Goal: Task Accomplishment & Management: Manage account settings

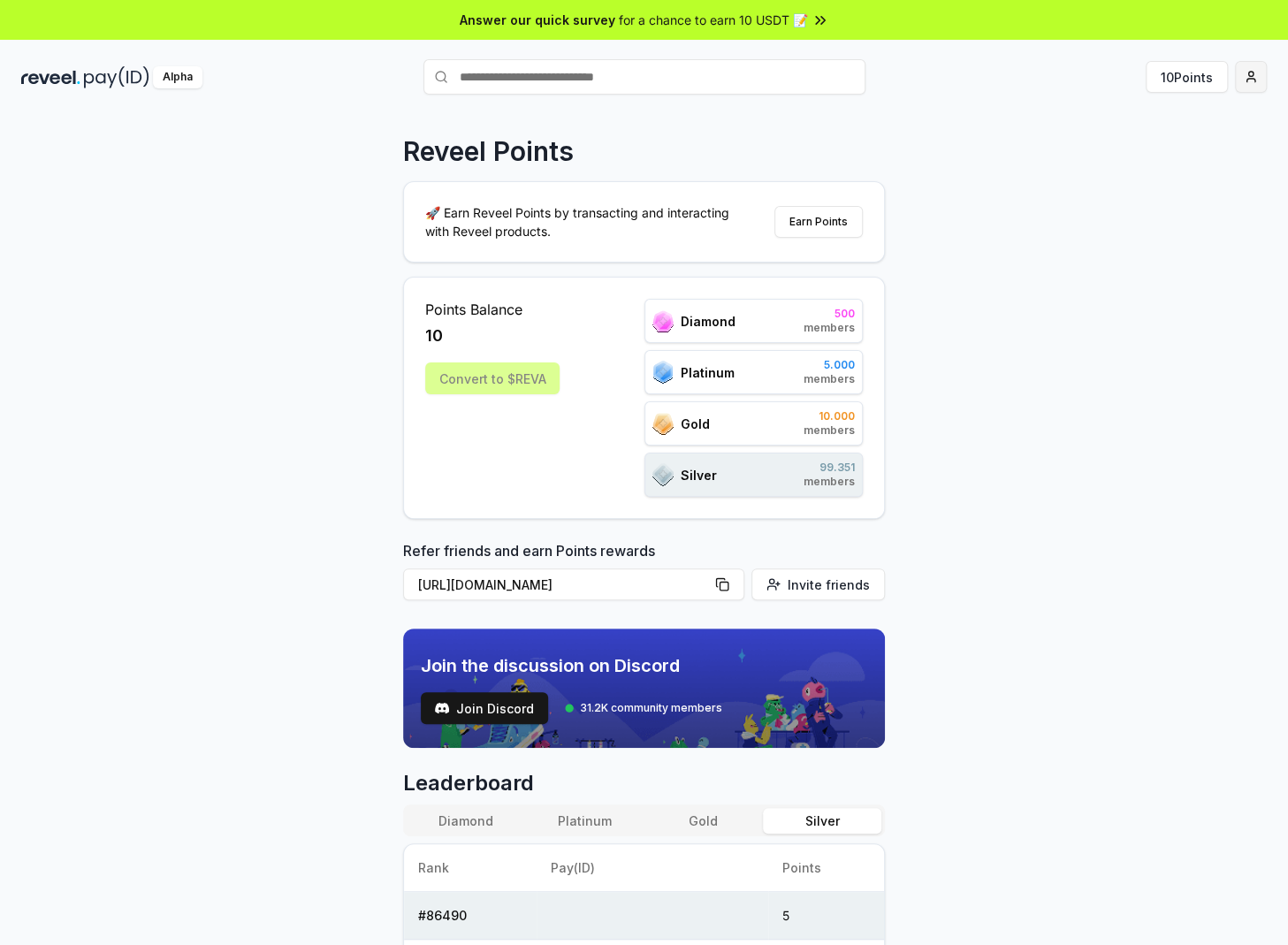
click at [1256, 72] on html "Answer our quick survey for a chance to earn 10 USDT 📝 Alpha 10 Points Reveel P…" at bounding box center [644, 472] width 1288 height 945
click at [1183, 148] on div "View Profile" at bounding box center [1166, 153] width 196 height 29
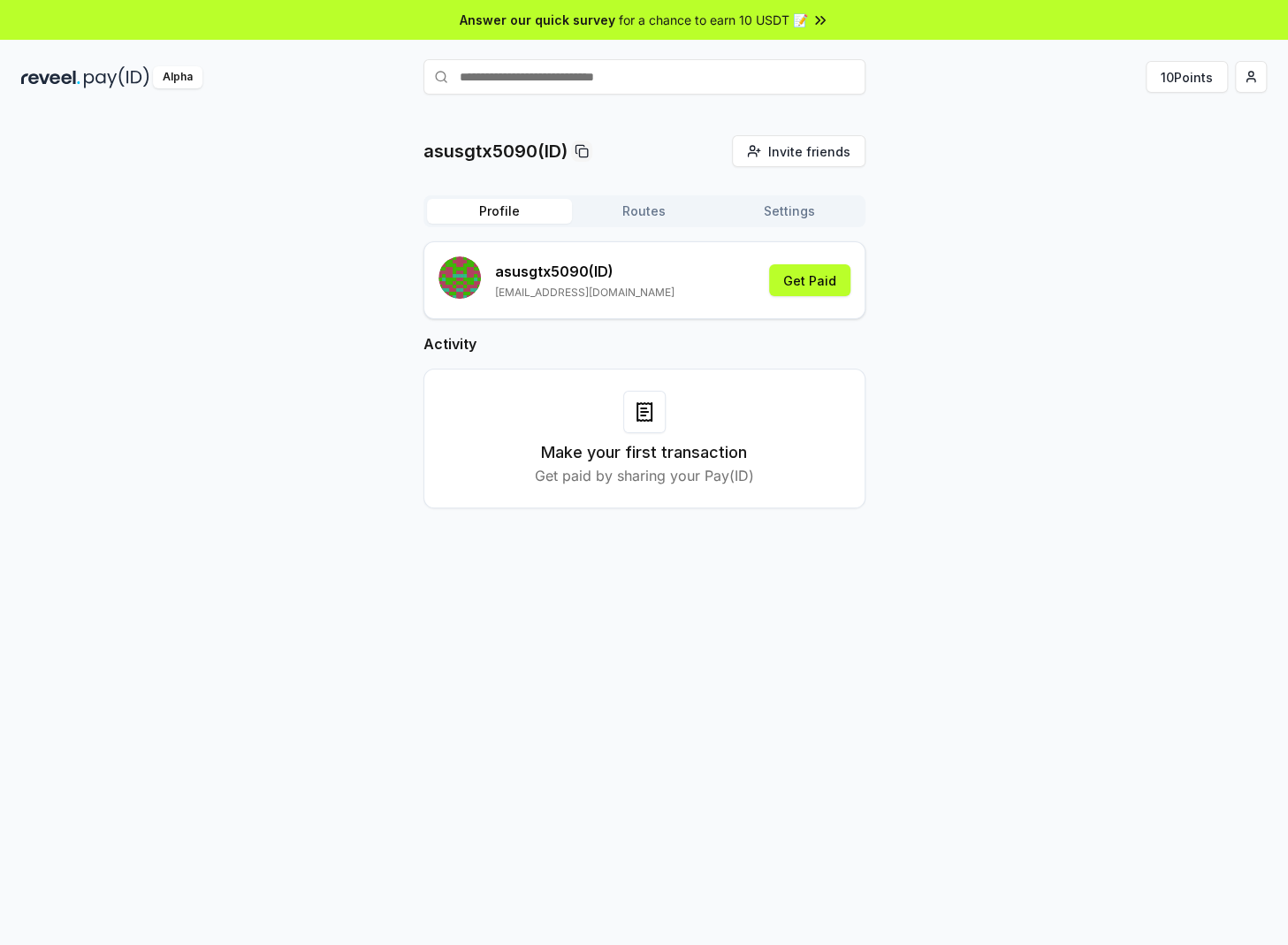
click at [619, 210] on button "Routes" at bounding box center [644, 211] width 145 height 25
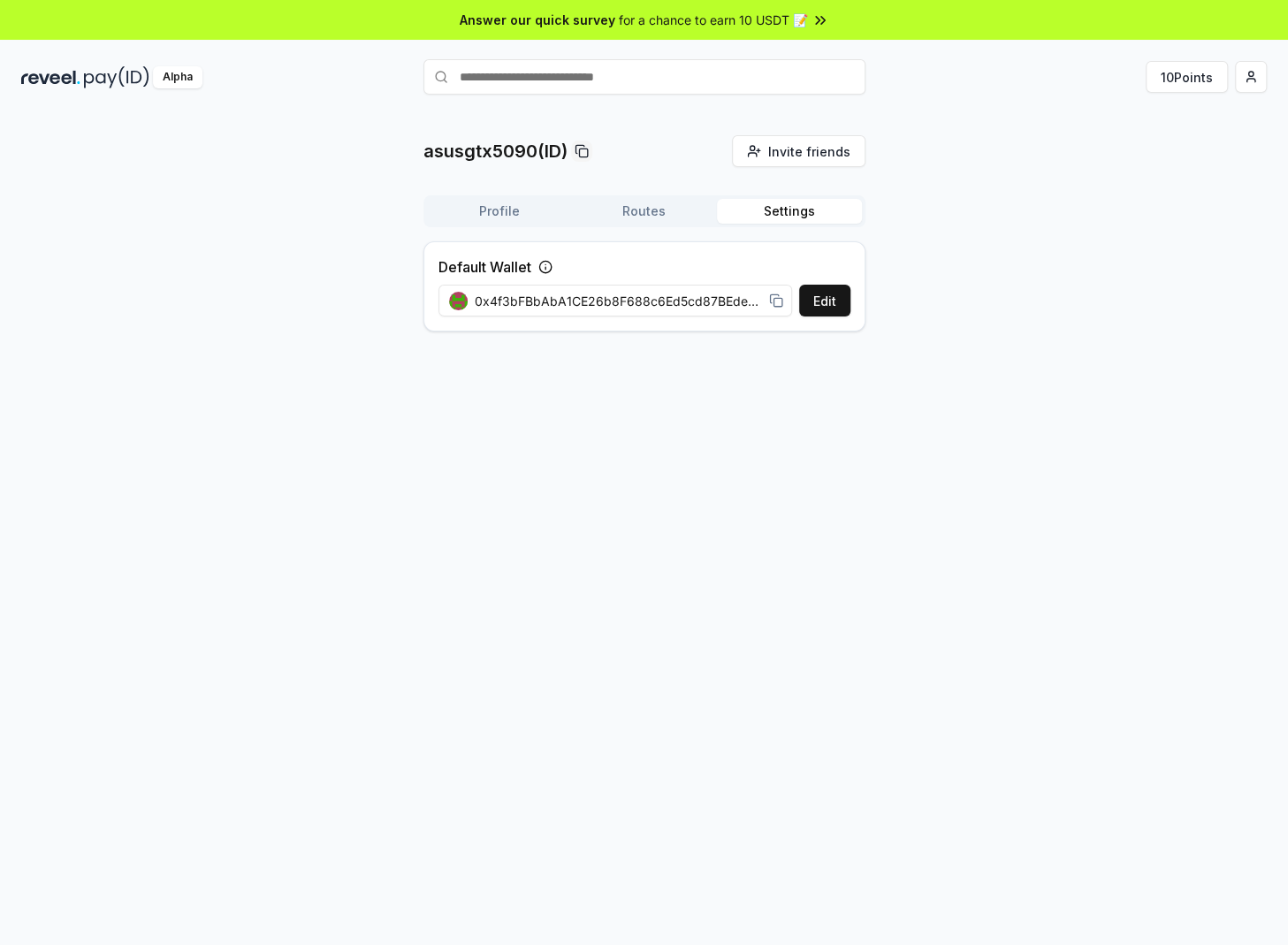
click at [780, 211] on button "Settings" at bounding box center [789, 211] width 145 height 25
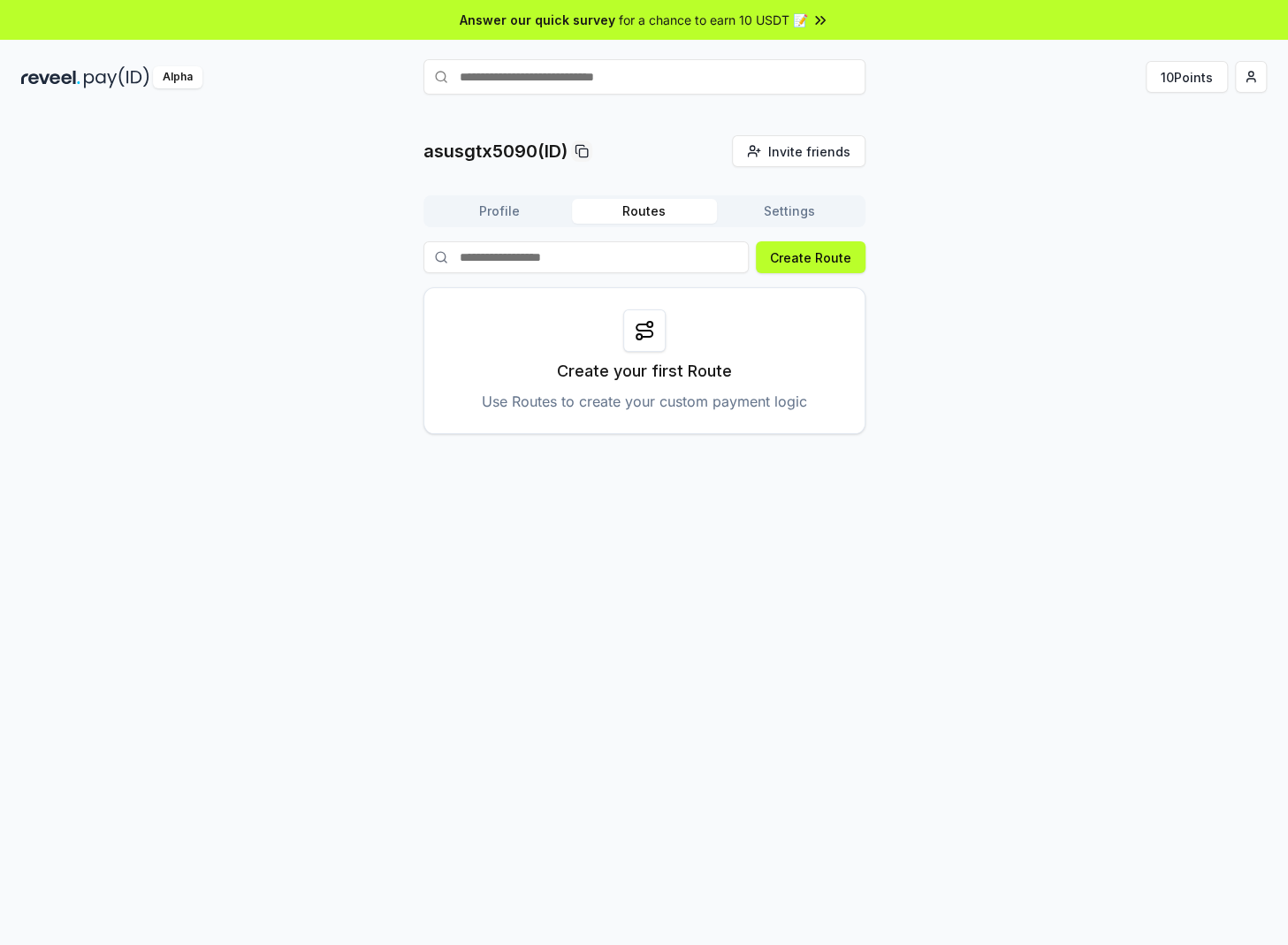
click at [670, 221] on button "Routes" at bounding box center [644, 211] width 145 height 25
click at [822, 257] on button "Create Route" at bounding box center [811, 257] width 110 height 31
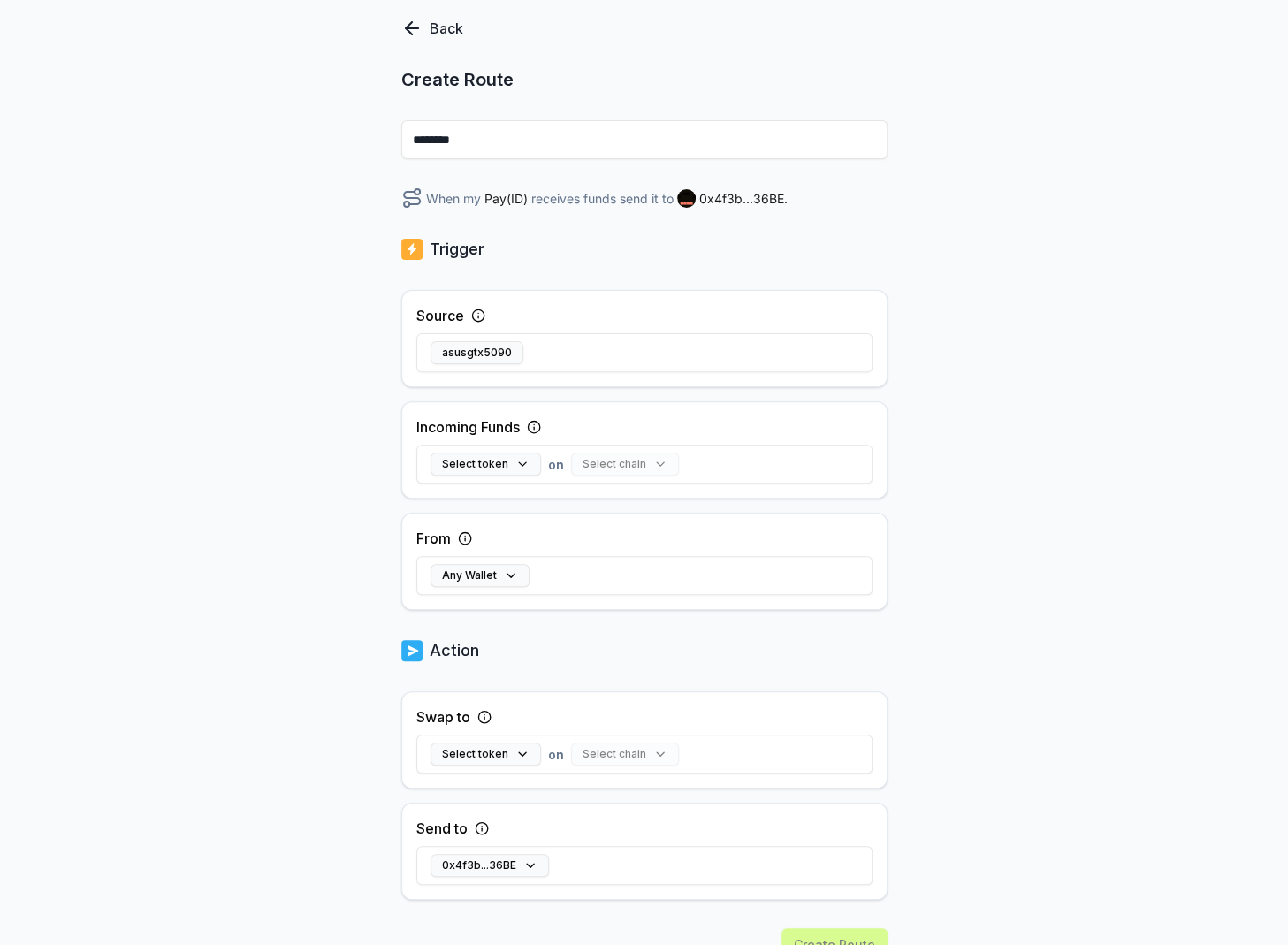
scroll to position [175, 0]
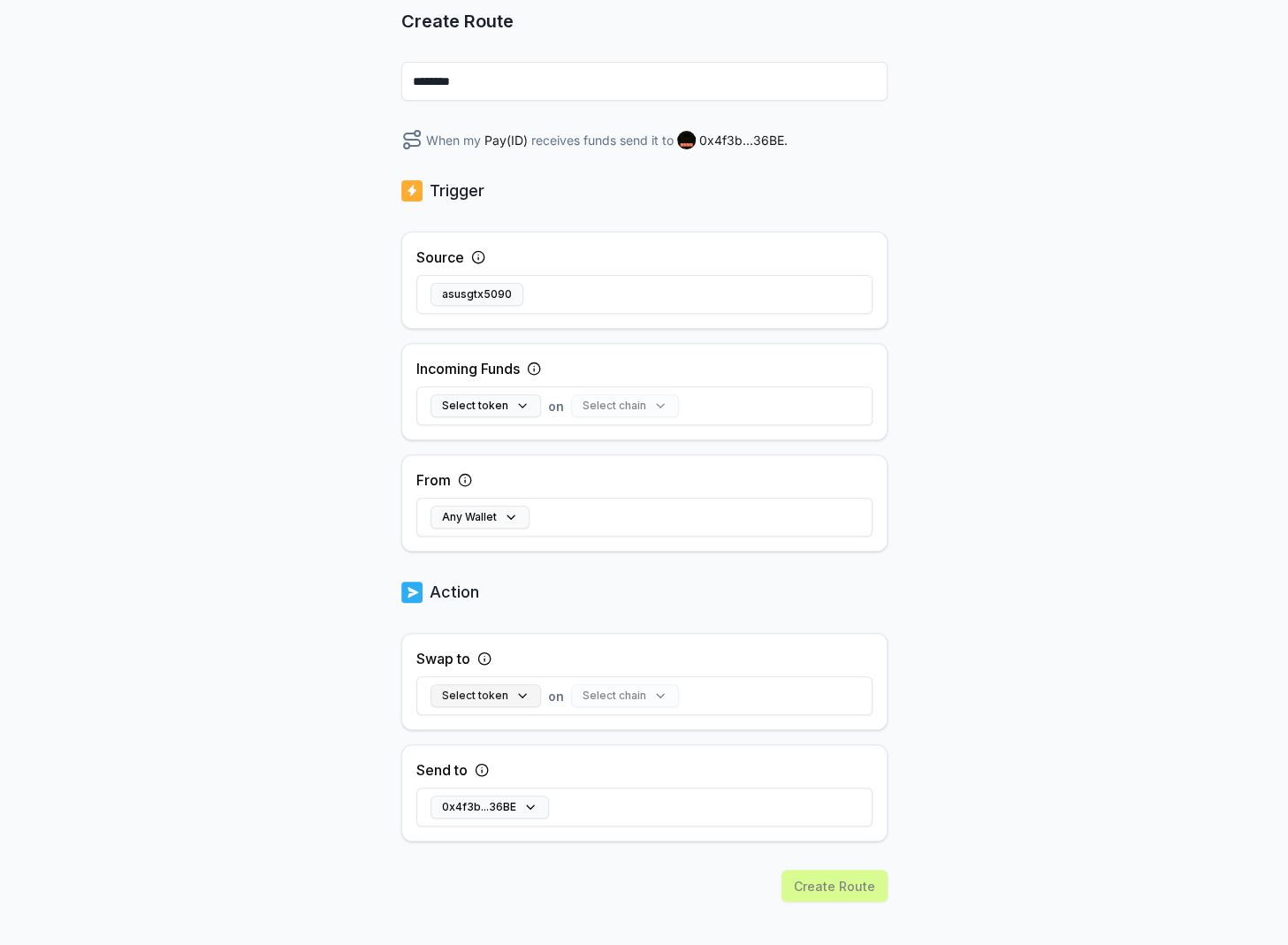
click at [490, 688] on button "Select token" at bounding box center [485, 695] width 111 height 23
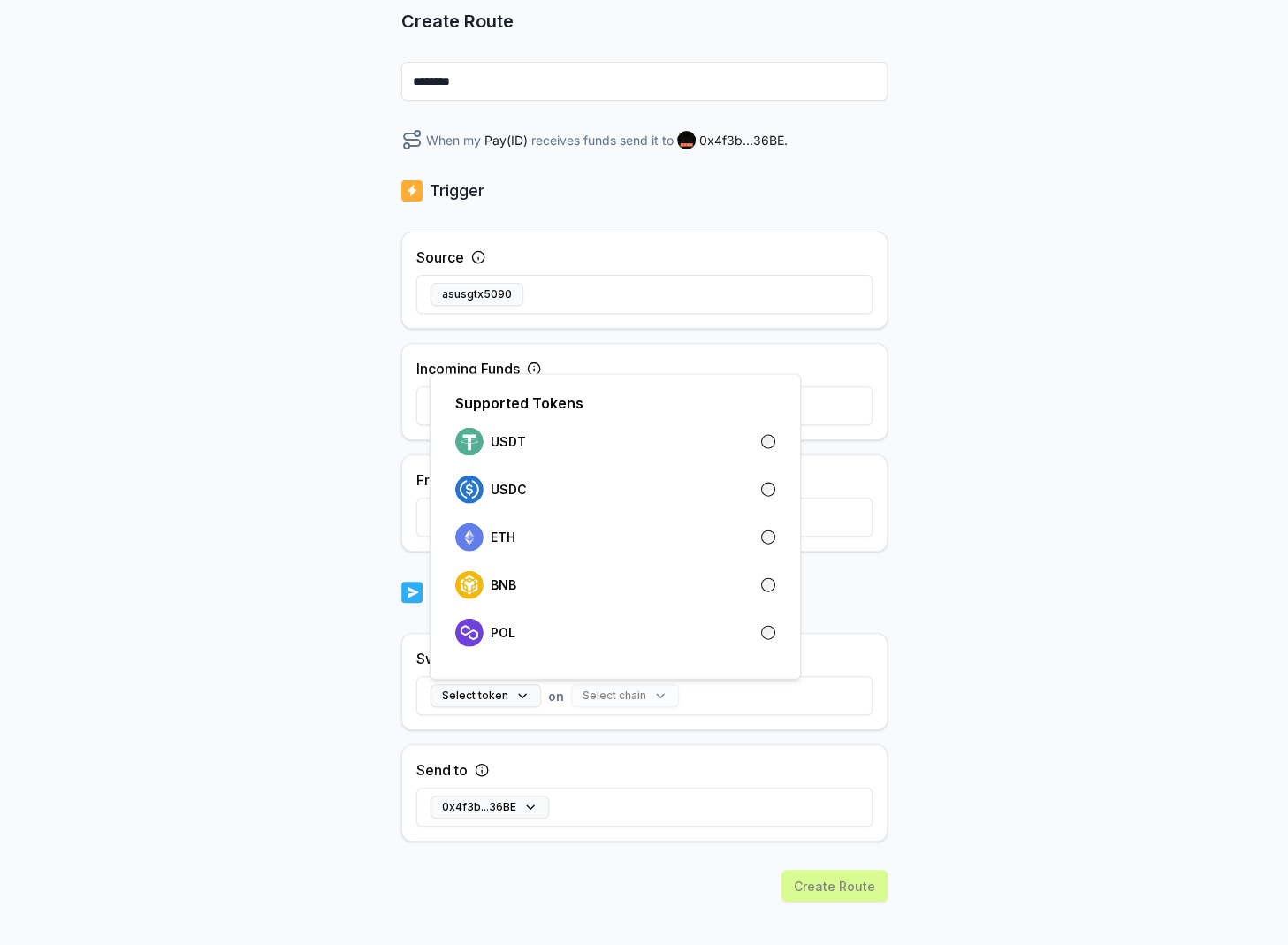
click at [211, 478] on div "Back Create Route ******** When my Pay(ID) receives funds send it to 0x4f3b...3…" at bounding box center [644, 372] width 1288 height 896
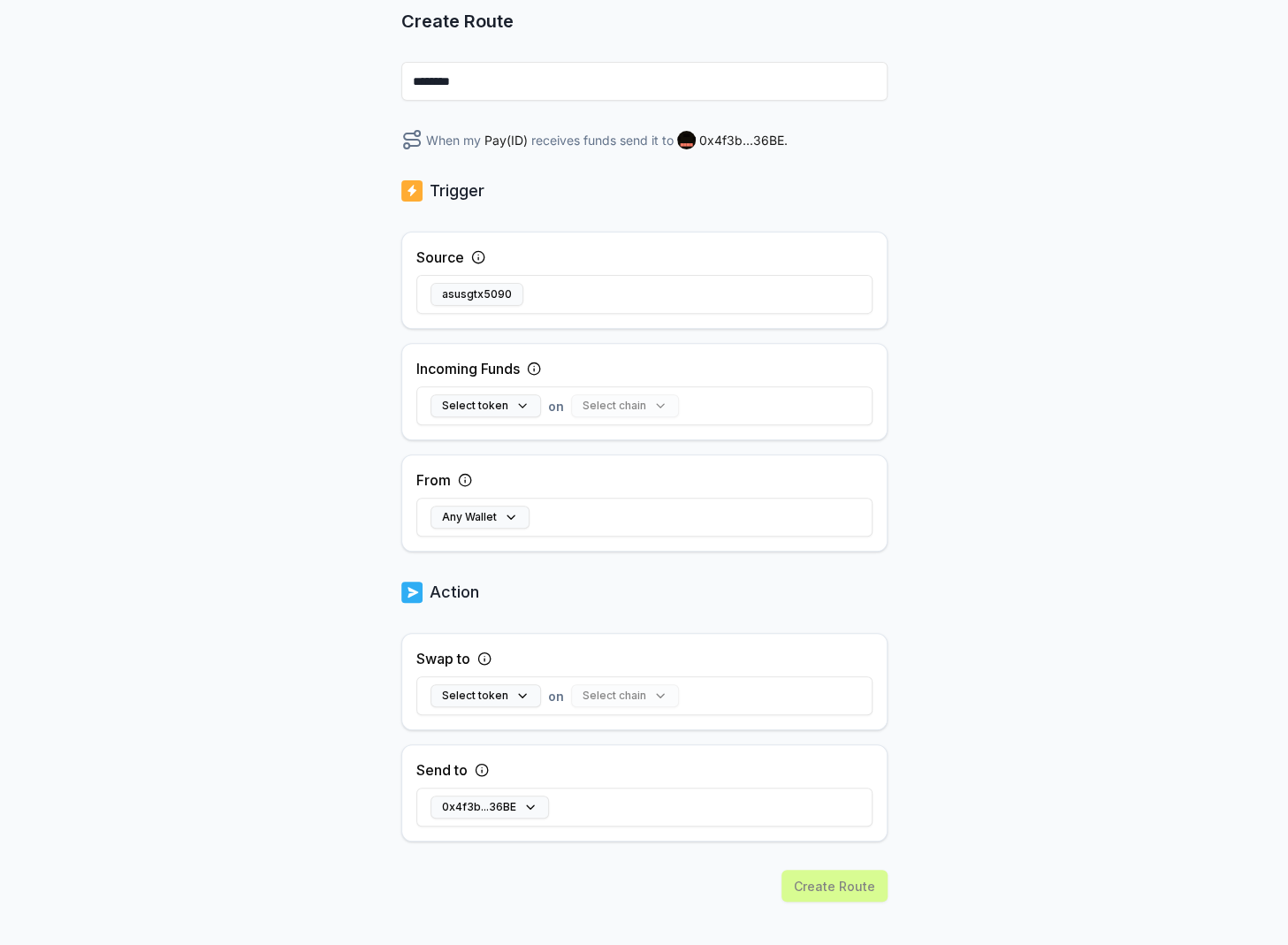
click at [625, 695] on div "Select chain" at bounding box center [625, 695] width 108 height 23
click at [496, 693] on button "Select token" at bounding box center [485, 695] width 111 height 23
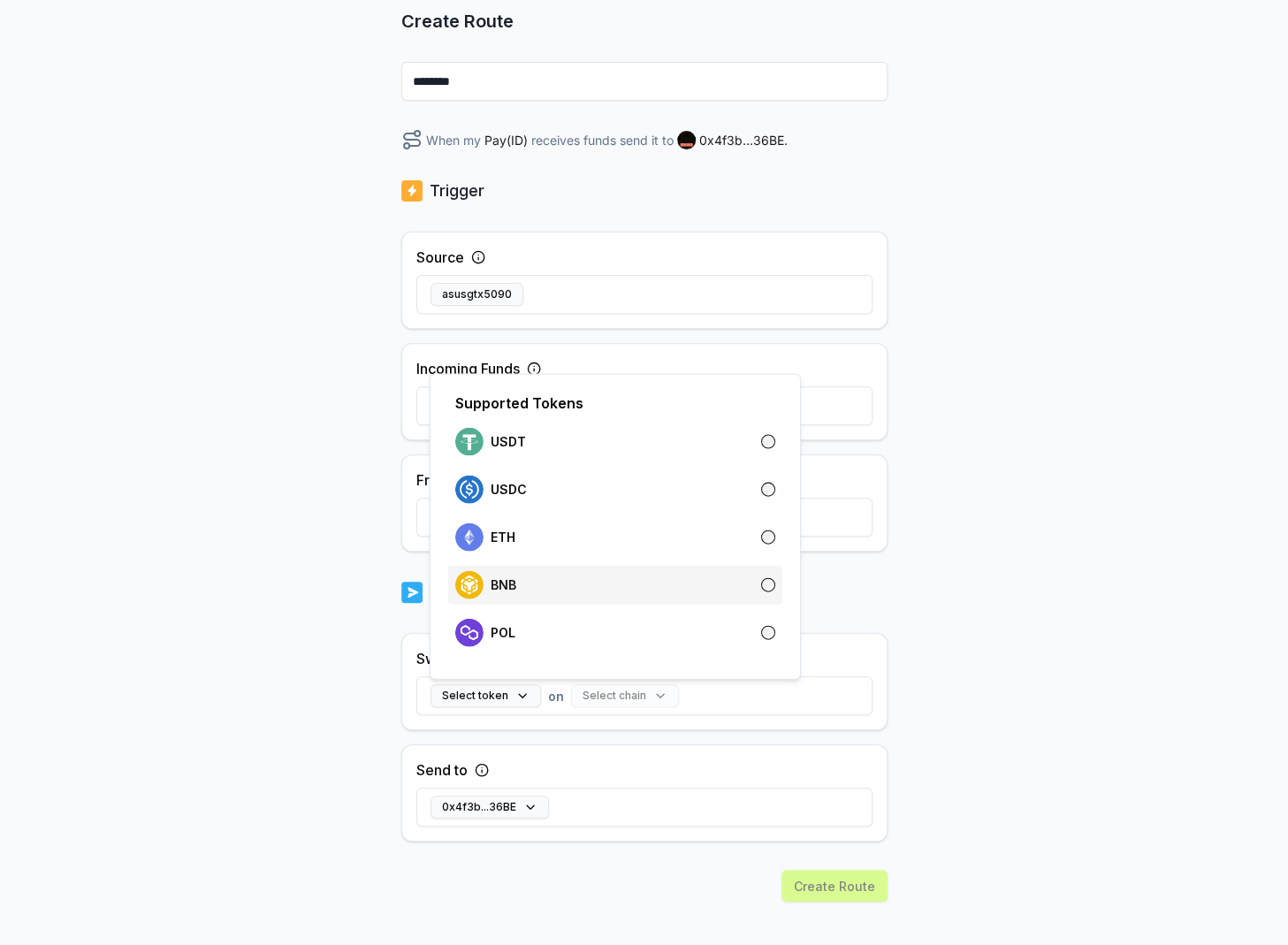
click at [760, 587] on div "BNB" at bounding box center [615, 585] width 320 height 28
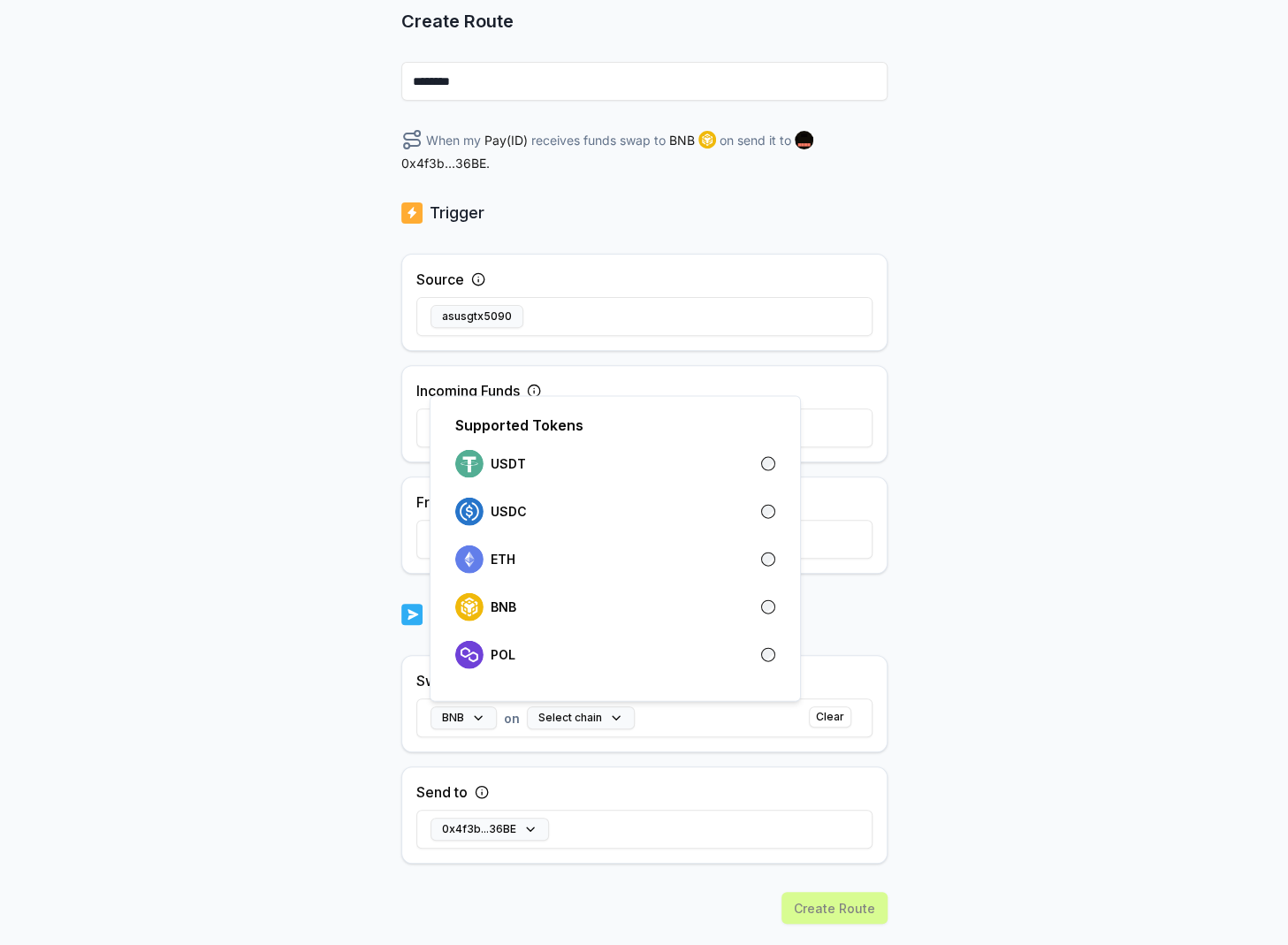
click at [1028, 630] on div "Back Create Route ******** When my Pay(ID) receives funds swap to BNB on send i…" at bounding box center [644, 372] width 1288 height 896
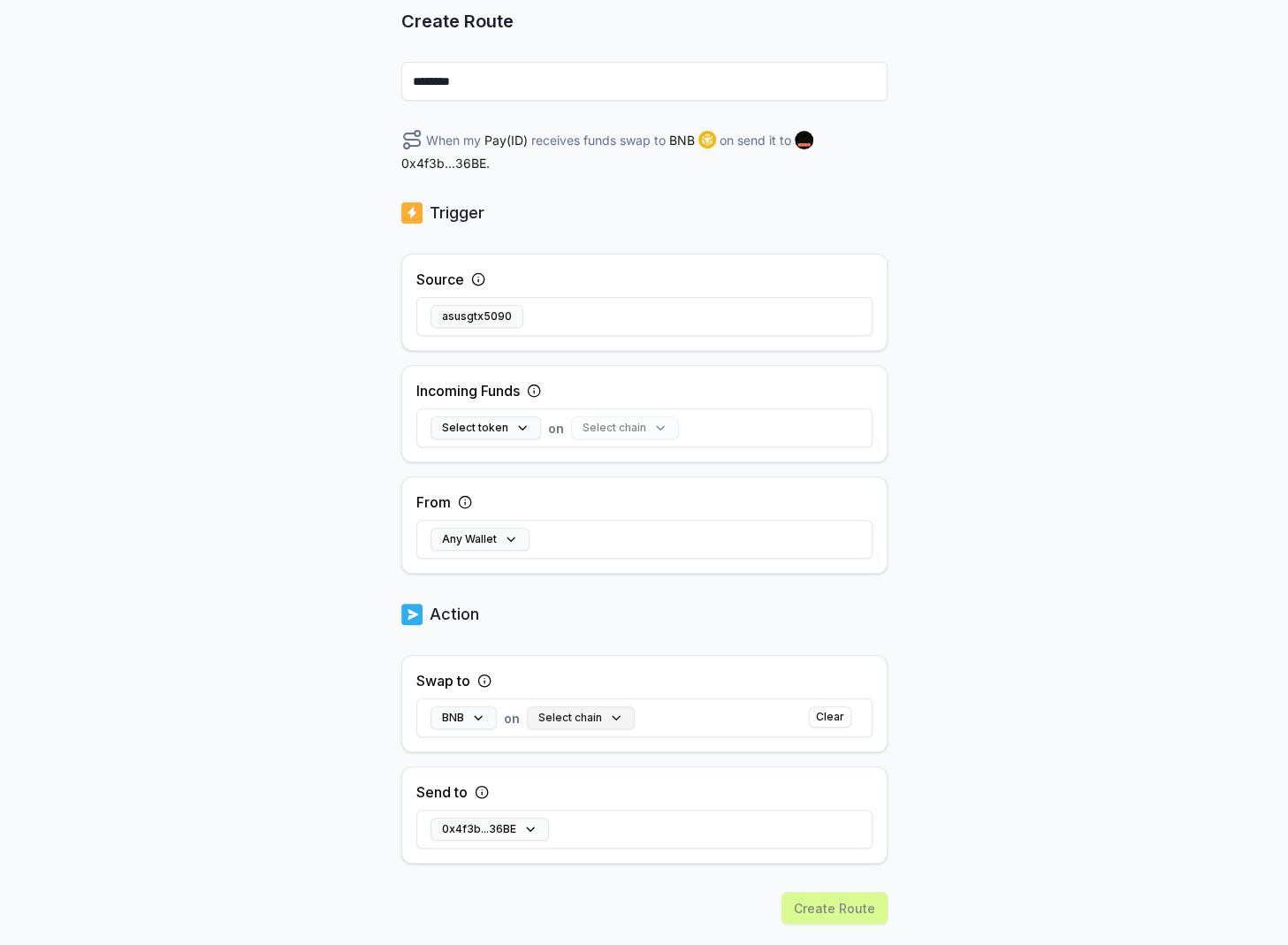
click at [600, 719] on button "Select chain" at bounding box center [580, 718] width 108 height 23
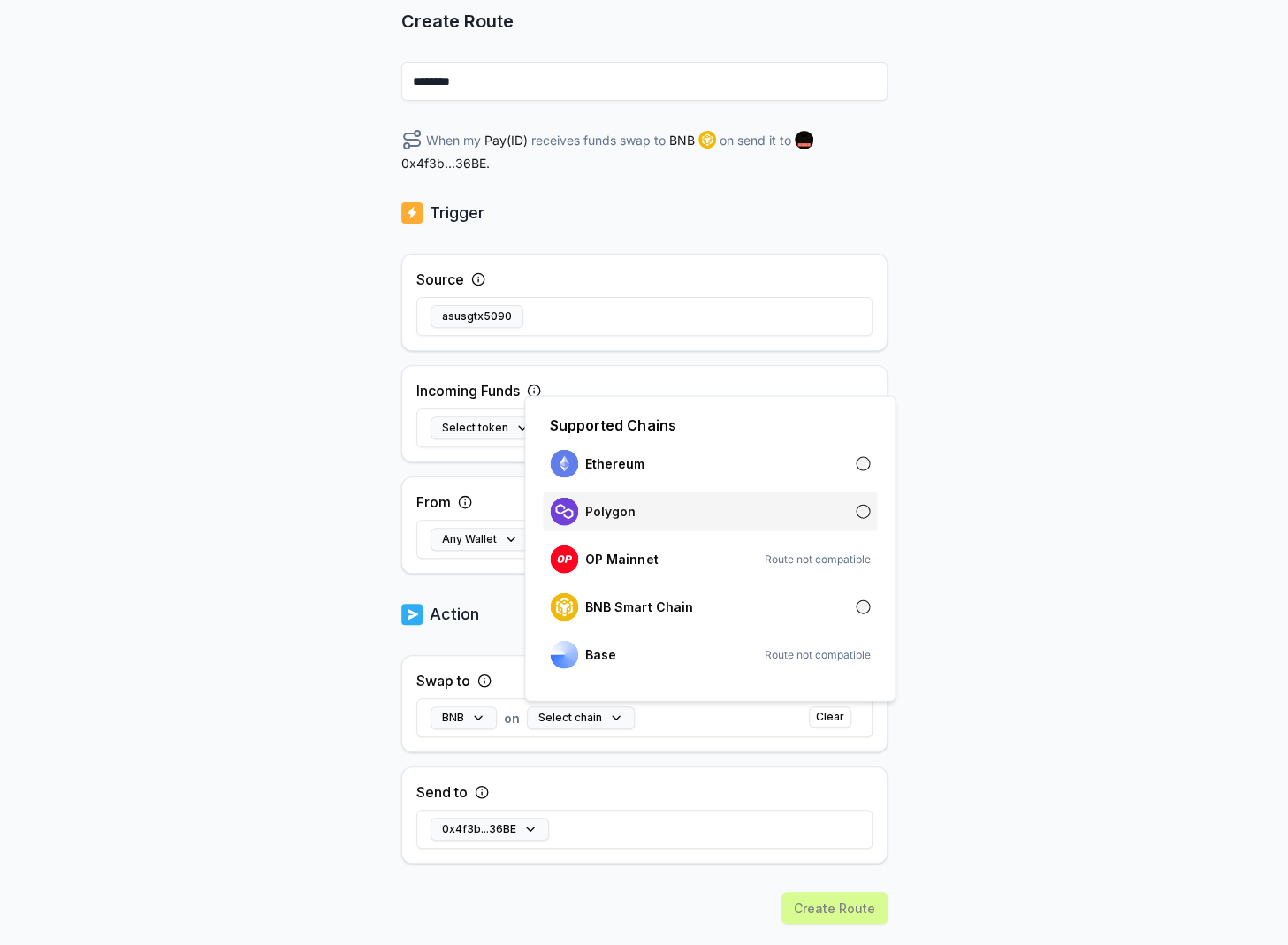
click at [741, 507] on div "Polygon" at bounding box center [710, 512] width 320 height 28
click at [1017, 669] on div "Back Create Route ******** When my Pay(ID) receives funds swap to BNB on Polygo…" at bounding box center [644, 372] width 1288 height 896
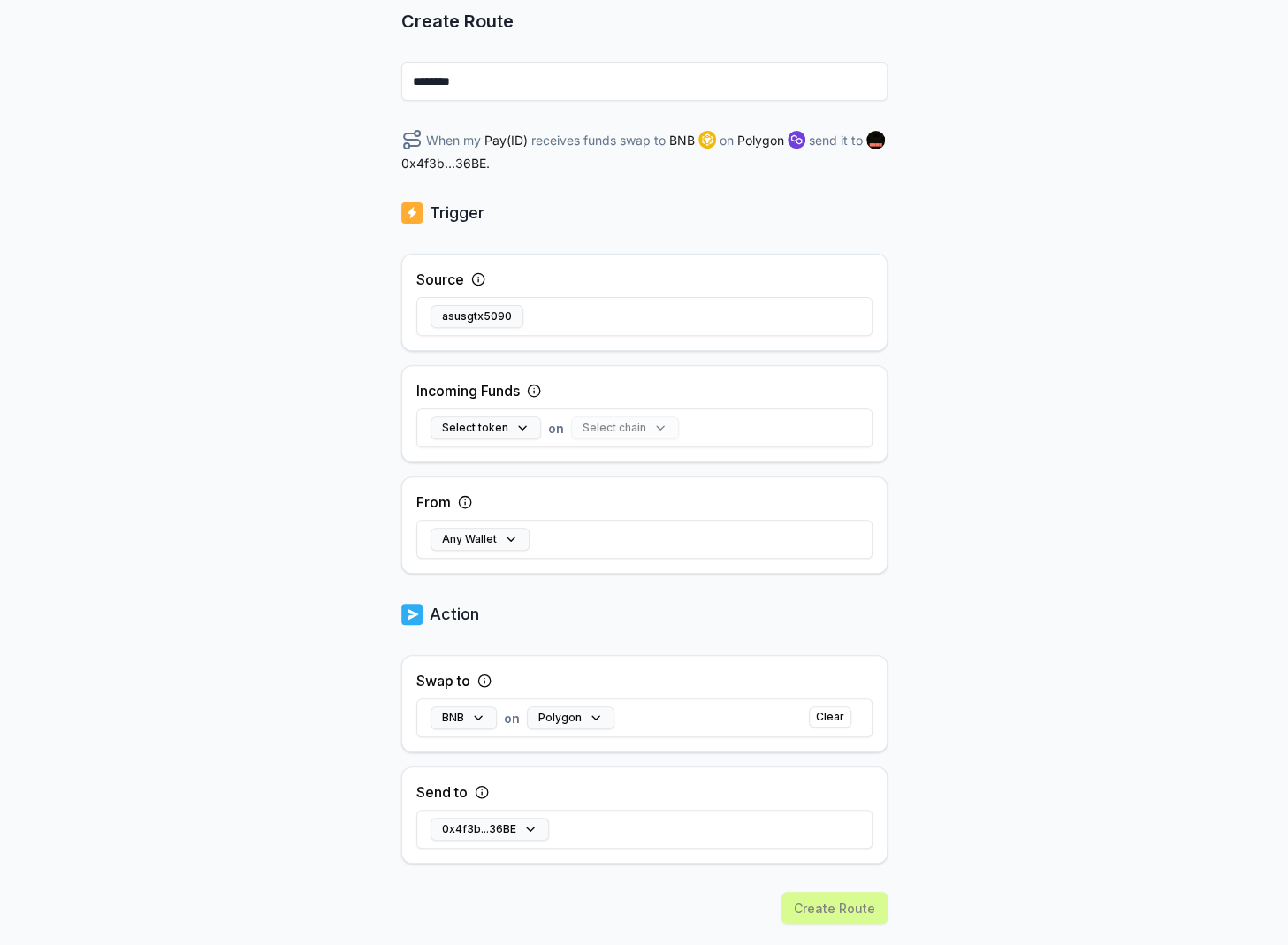
click at [467, 437] on div "Select token on Select chain" at bounding box center [644, 427] width 456 height 51
click at [471, 428] on button "Select token" at bounding box center [485, 427] width 111 height 23
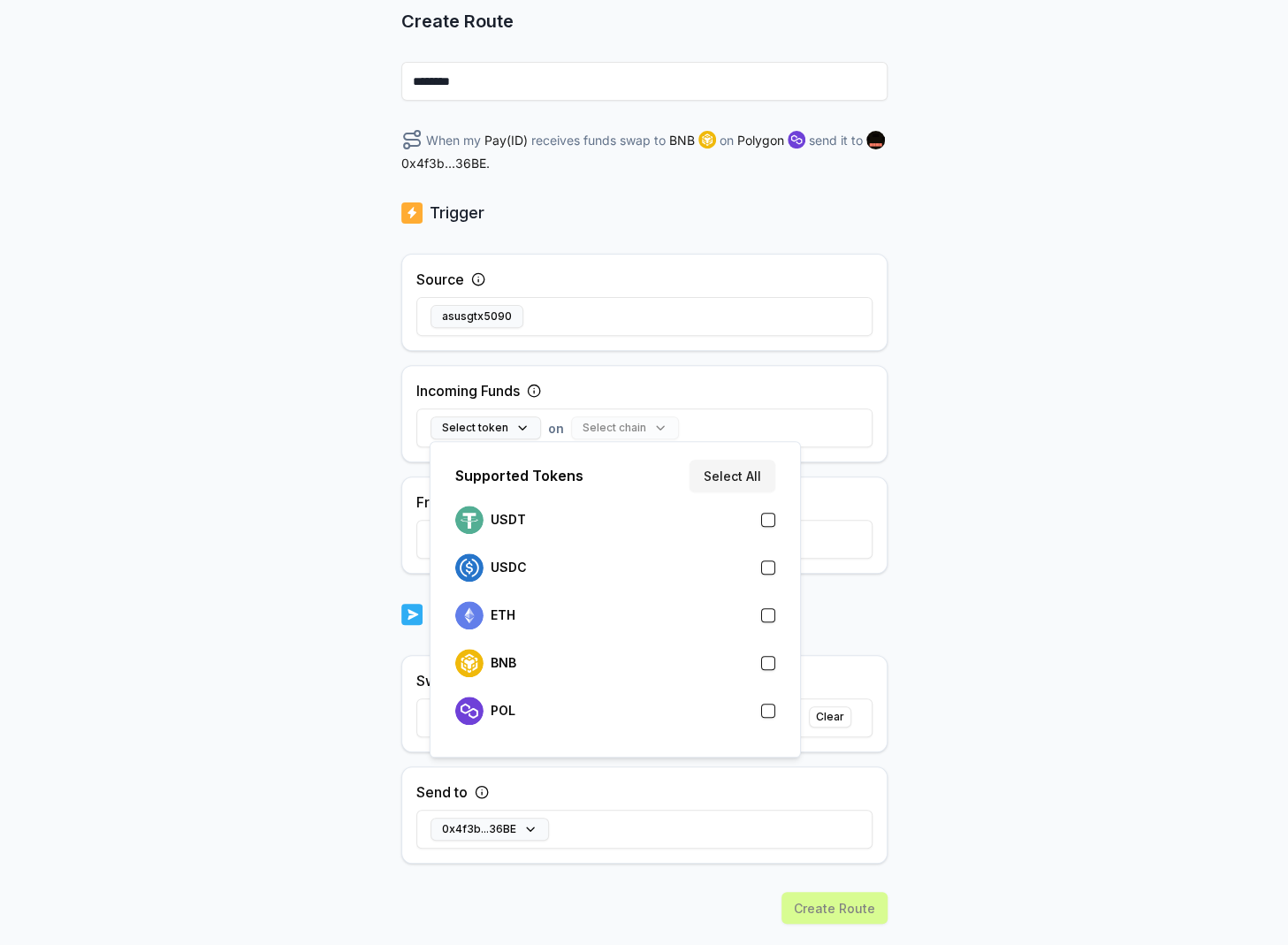
click at [641, 388] on div "Incoming Funds Select token on Select chain" at bounding box center [644, 413] width 486 height 97
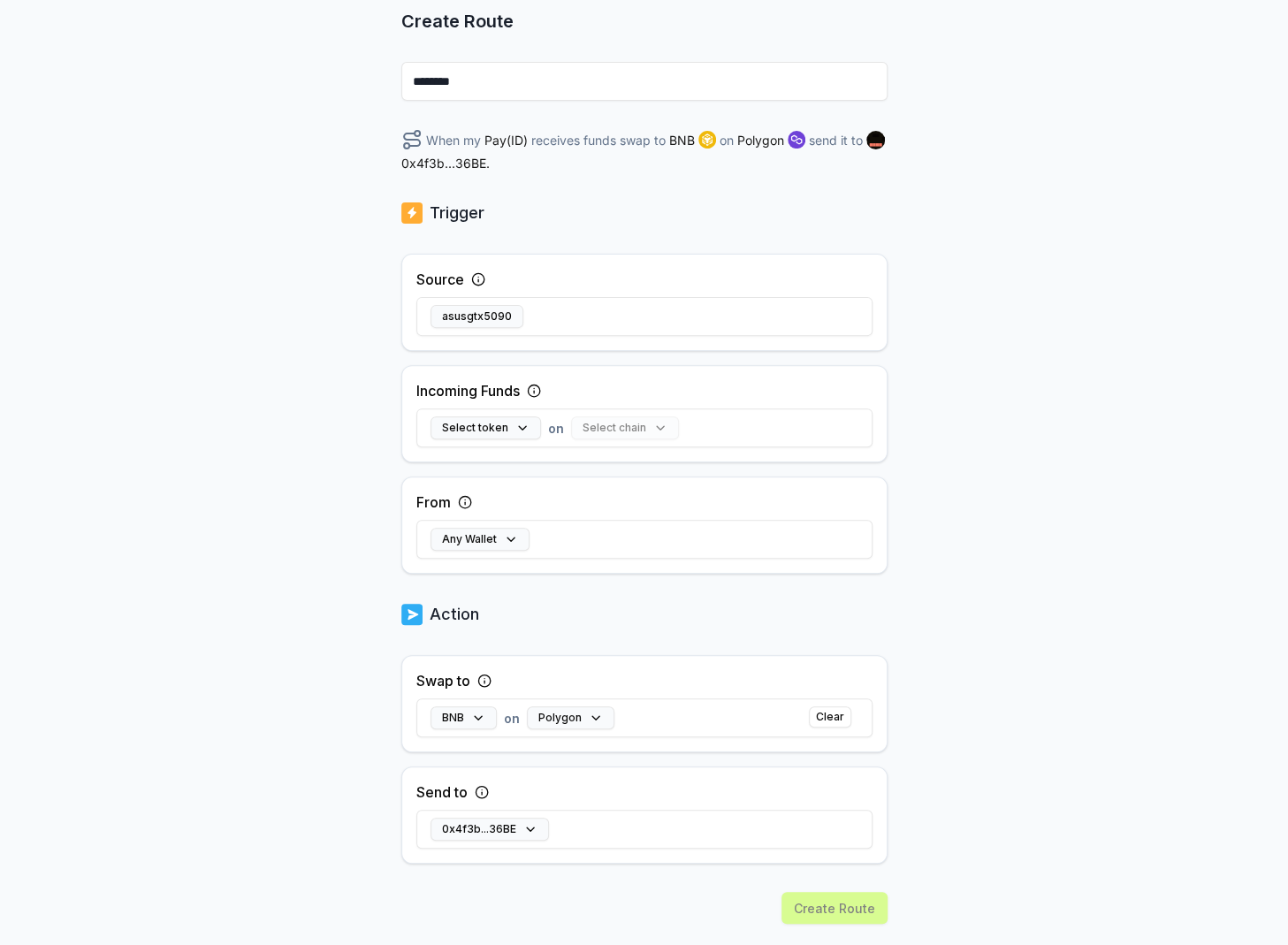
click at [632, 426] on div "Select chain" at bounding box center [625, 427] width 108 height 23
click at [664, 424] on div "Select chain" at bounding box center [625, 427] width 108 height 23
click at [518, 541] on button "Any Wallet" at bounding box center [479, 538] width 99 height 23
click at [622, 483] on div "From Any Wallet" at bounding box center [644, 524] width 486 height 97
click at [634, 425] on div "Select chain" at bounding box center [625, 427] width 108 height 23
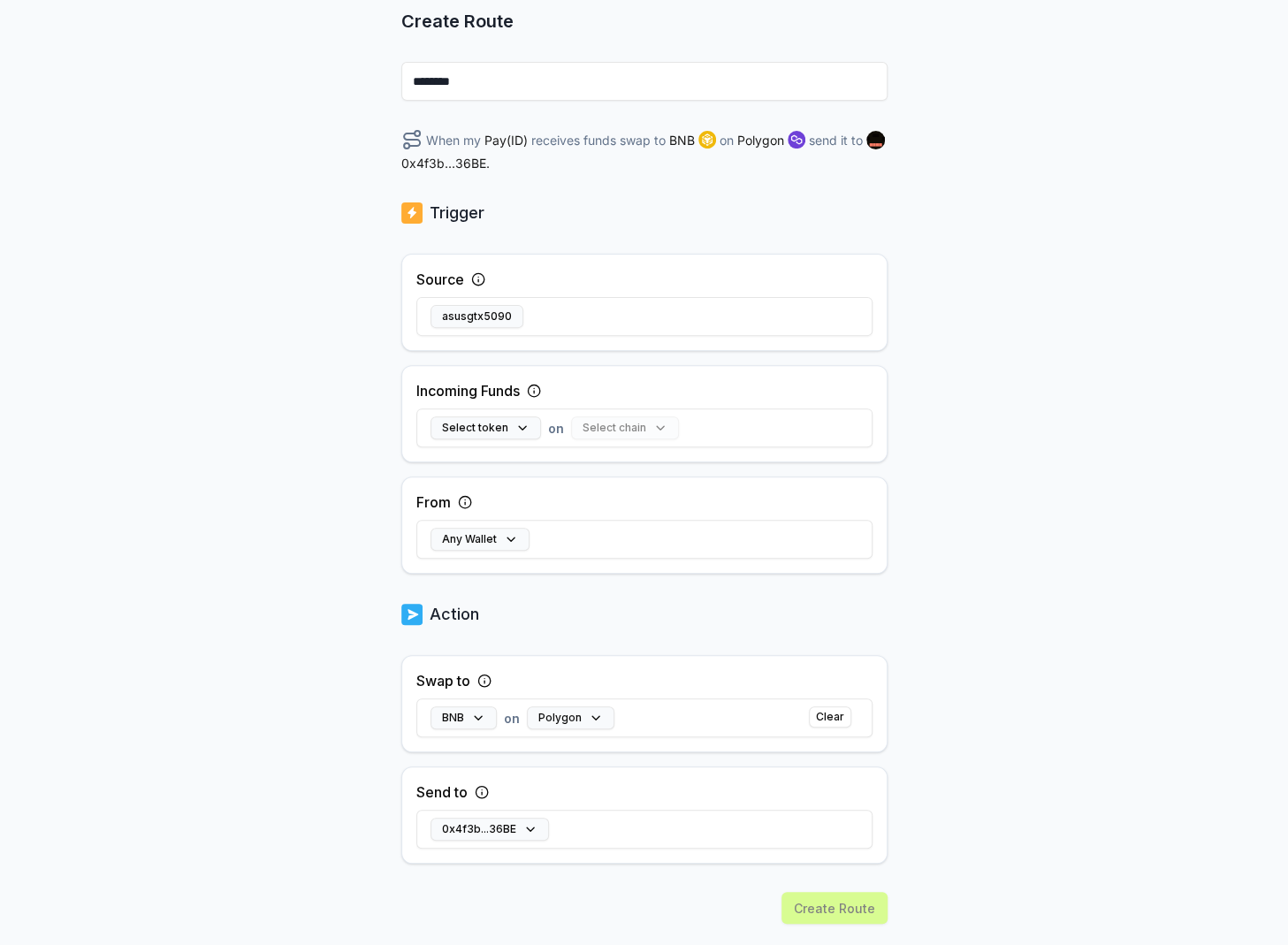
scroll to position [0, 0]
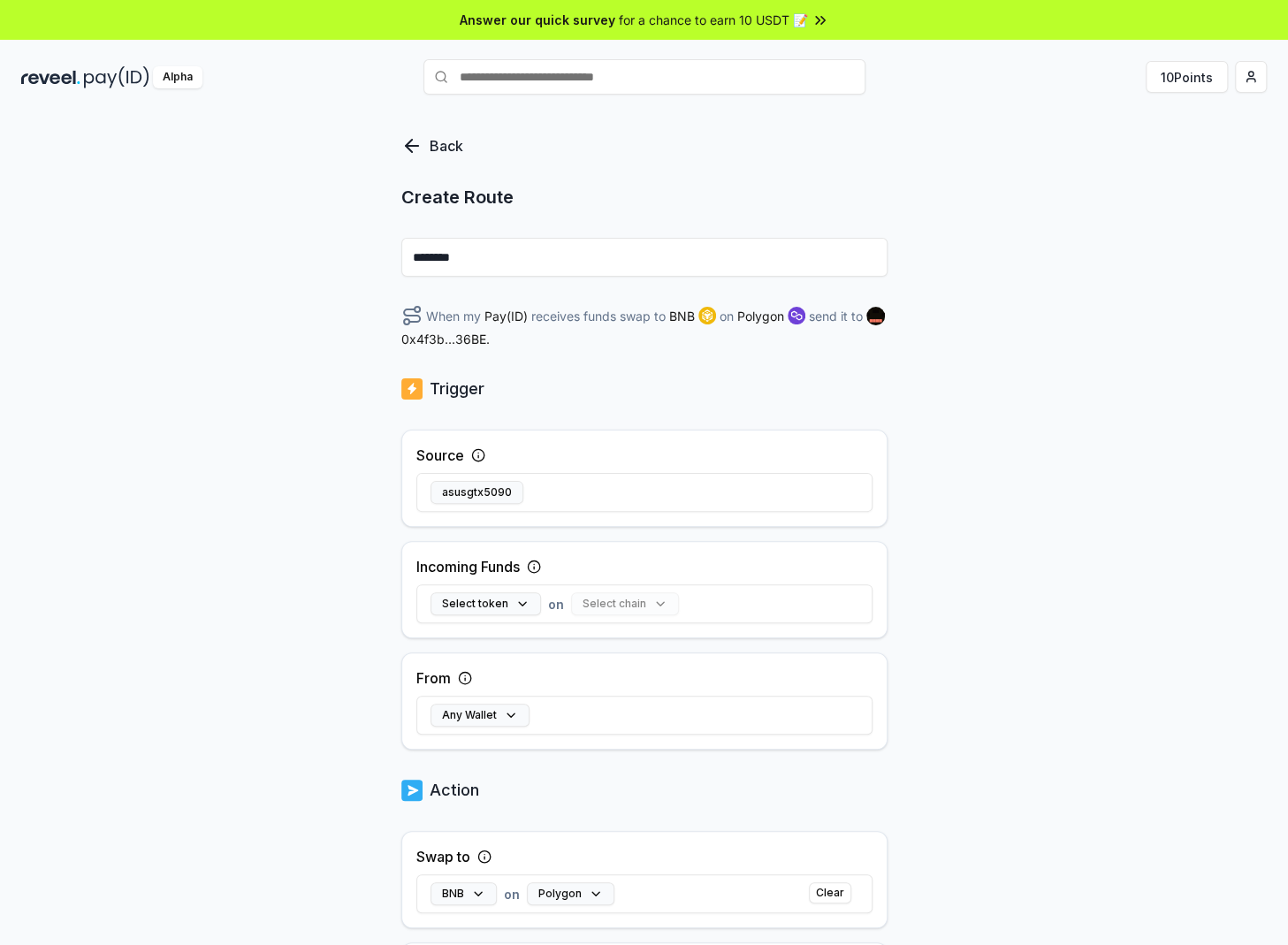
click at [409, 150] on icon at bounding box center [409, 145] width 6 height 13
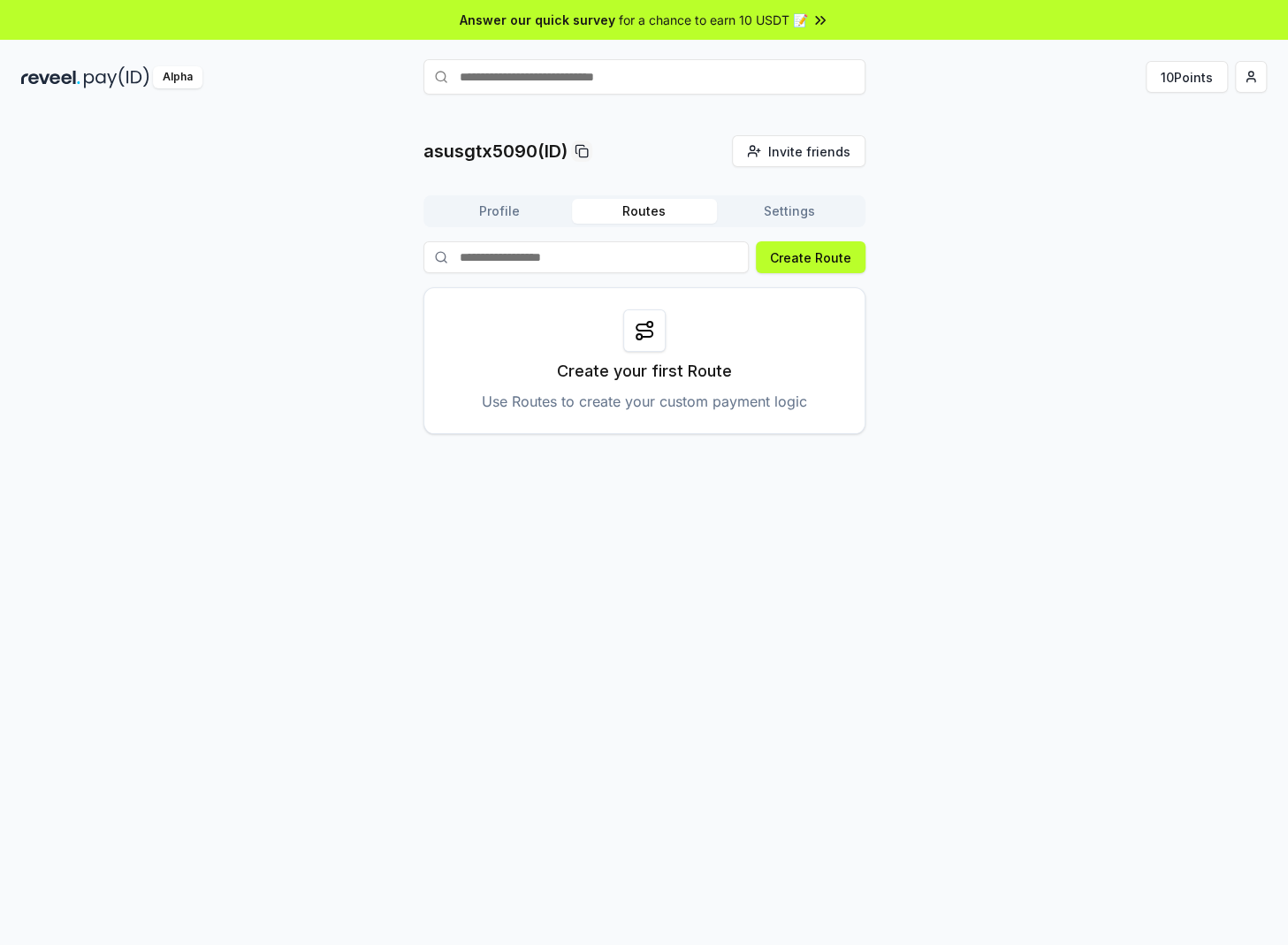
click at [526, 208] on button "Profile" at bounding box center [500, 211] width 145 height 25
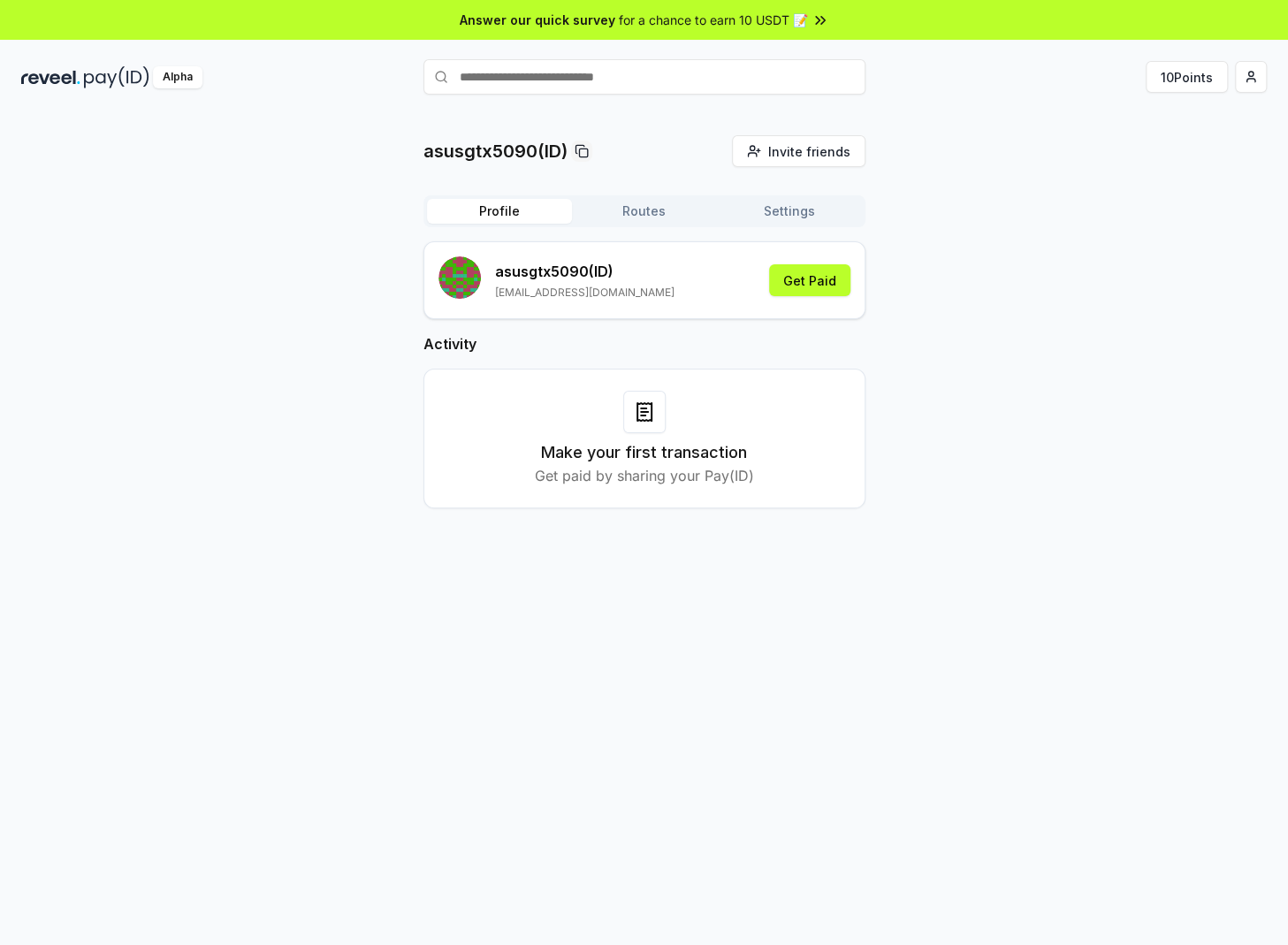
click at [780, 215] on button "Settings" at bounding box center [789, 211] width 145 height 25
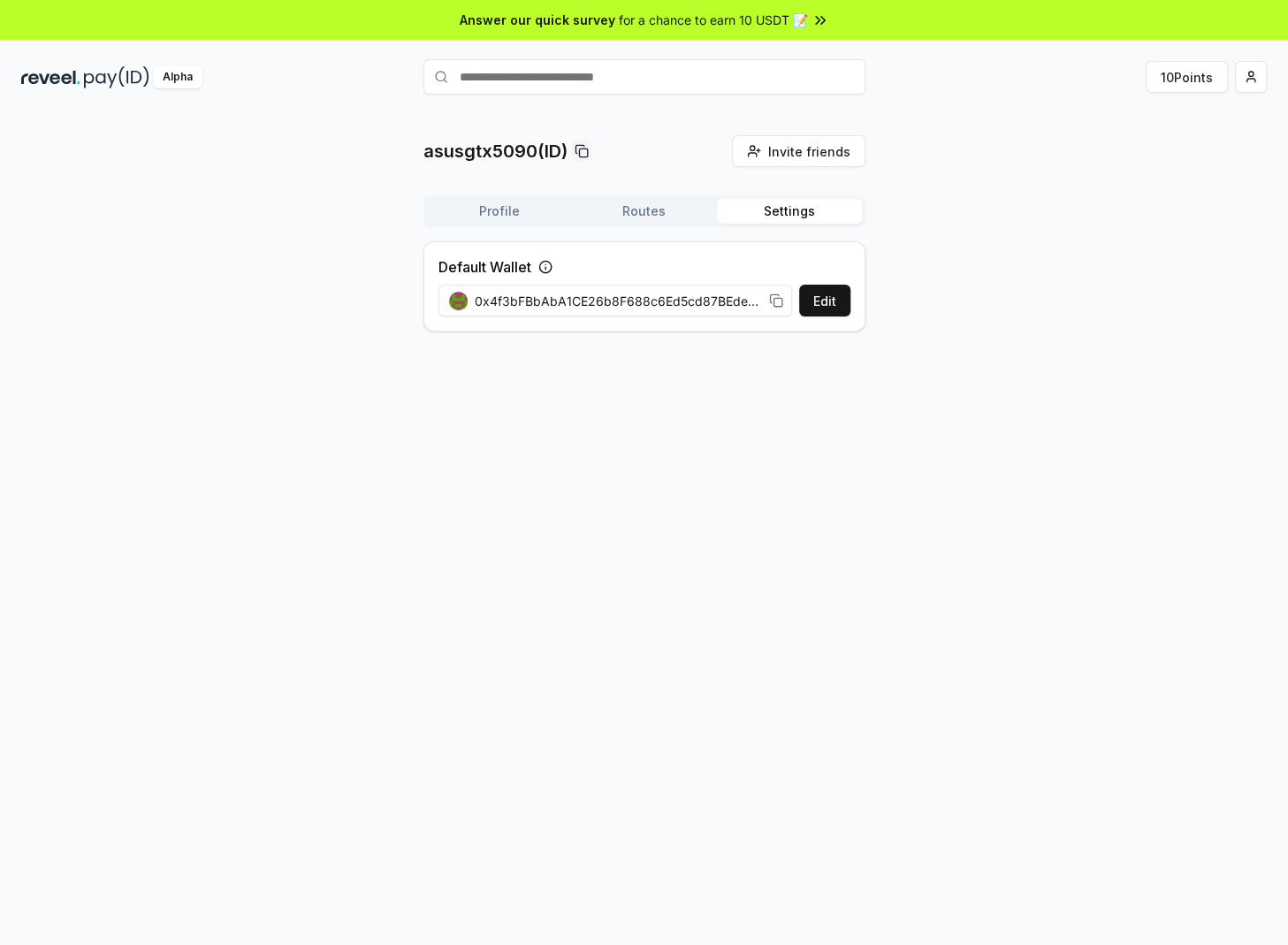
click at [508, 229] on div "Profile Routes Settings Default Wallet Edit 0x4f3bFBbAbA1CE26b8F688c6Ed5cd87BEd…" at bounding box center [644, 270] width 442 height 150
click at [498, 203] on button "Profile" at bounding box center [500, 211] width 145 height 25
